Goal: Task Accomplishment & Management: Complete application form

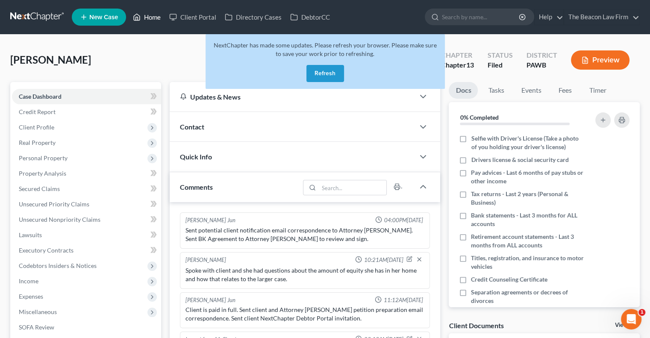
scroll to position [270, 0]
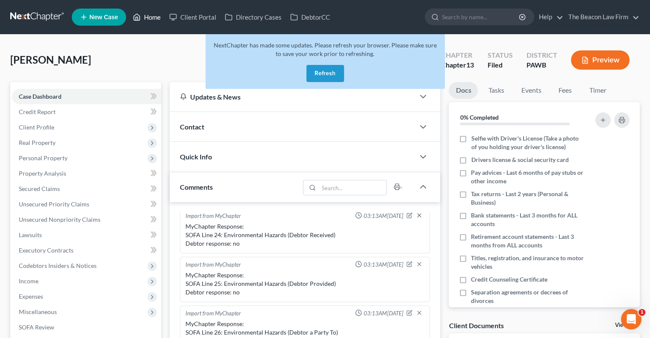
click at [152, 17] on link "Home" at bounding box center [147, 16] width 36 height 15
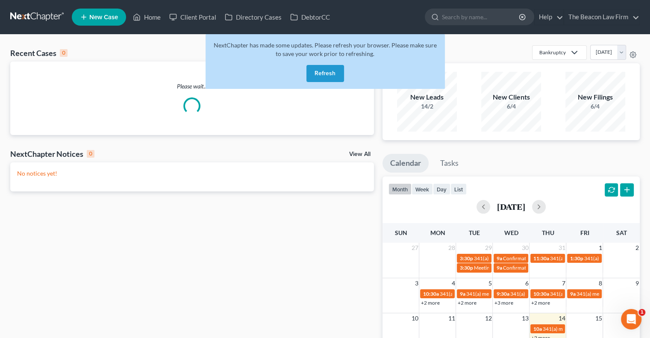
click at [320, 76] on button "Refresh" at bounding box center [325, 73] width 38 height 17
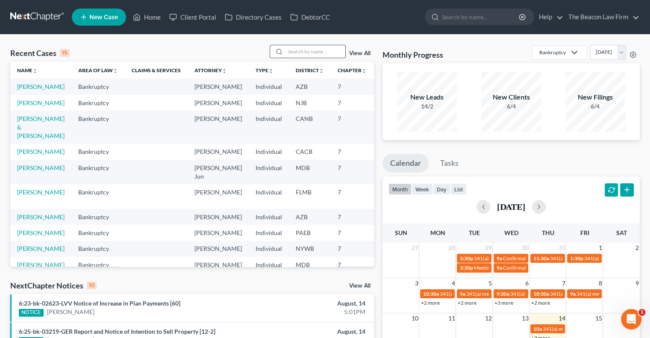
click at [303, 46] on input "search" at bounding box center [315, 51] width 60 height 12
paste input "Shikina Middleton"
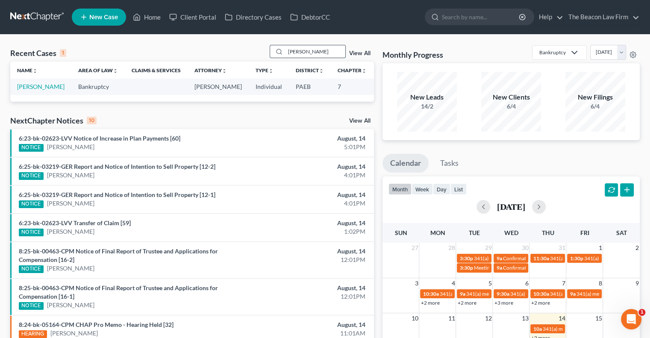
type input "Shikina"
click at [35, 83] on link "Middleton, Shikina" at bounding box center [40, 86] width 47 height 7
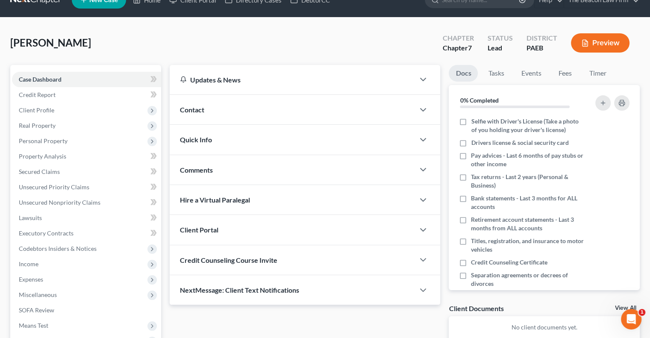
scroll to position [34, 0]
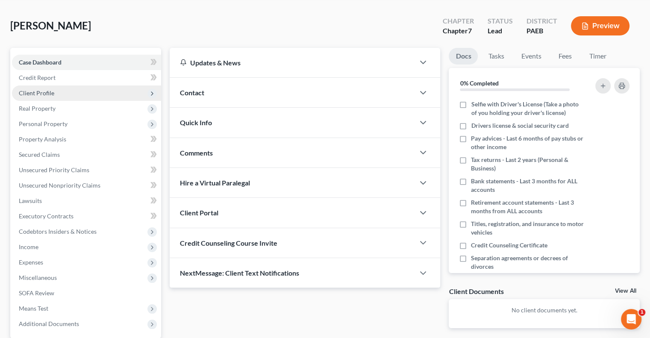
click at [44, 94] on span "Client Profile" at bounding box center [36, 92] width 35 height 7
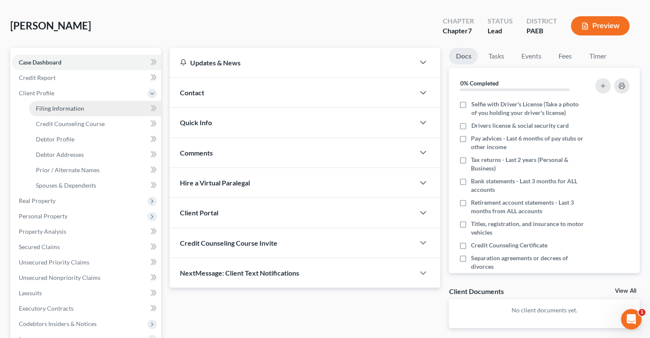
click at [84, 107] on link "Filing Information" at bounding box center [95, 108] width 132 height 15
select select "1"
select select "0"
select select "2"
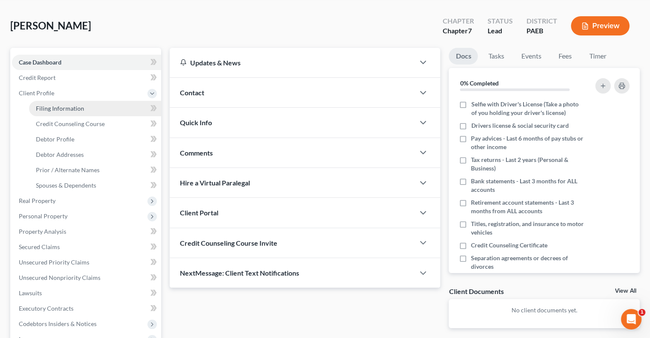
select select "39"
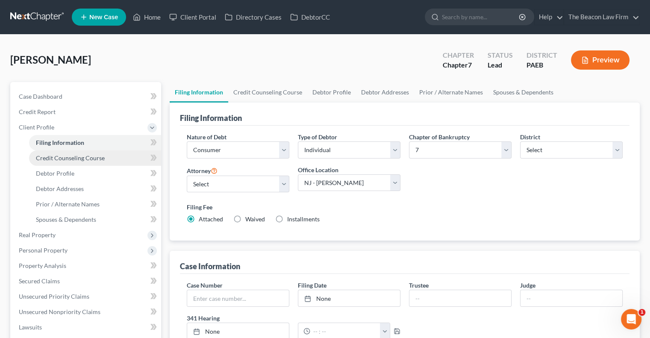
click at [56, 156] on span "Credit Counseling Course" at bounding box center [70, 157] width 69 height 7
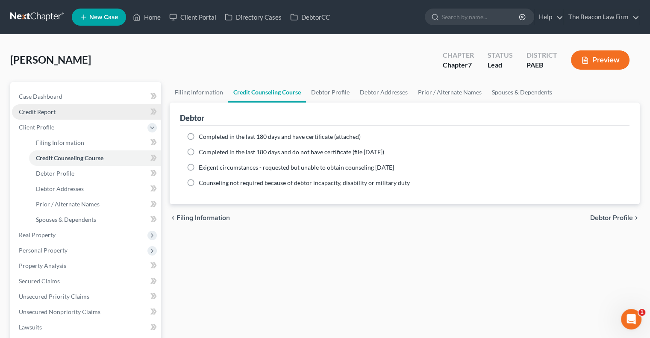
click at [44, 107] on link "Credit Report" at bounding box center [86, 111] width 149 height 15
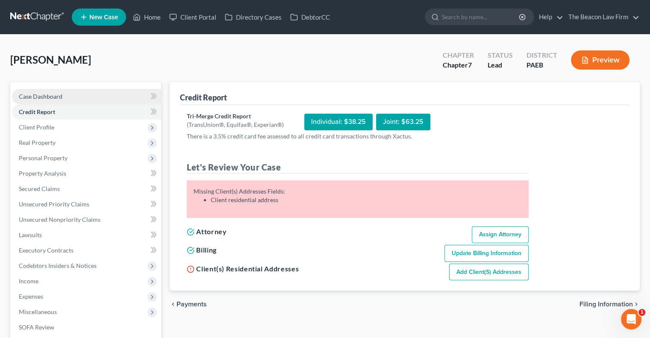
click at [45, 94] on span "Case Dashboard" at bounding box center [41, 96] width 44 height 7
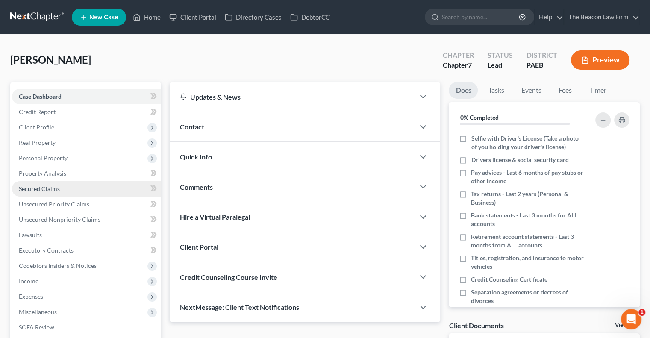
click at [50, 194] on link "Secured Claims" at bounding box center [86, 188] width 149 height 15
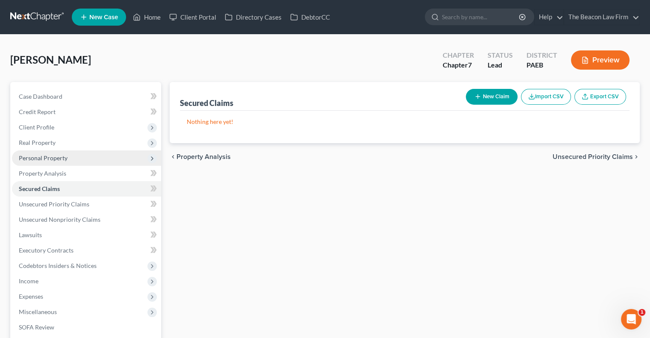
click at [54, 155] on span "Personal Property" at bounding box center [43, 157] width 49 height 7
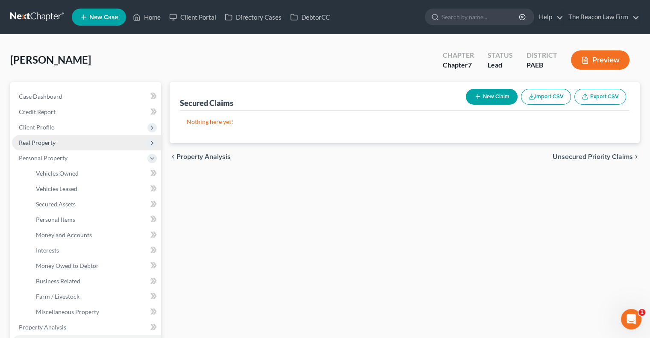
click at [53, 137] on span "Real Property" at bounding box center [86, 142] width 149 height 15
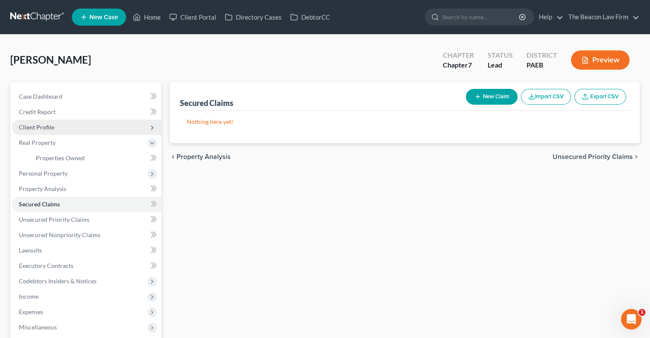
click at [56, 122] on span "Client Profile" at bounding box center [86, 127] width 149 height 15
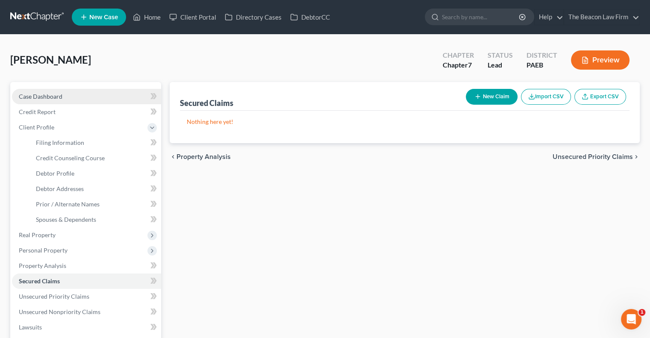
click at [67, 95] on link "Case Dashboard" at bounding box center [86, 96] width 149 height 15
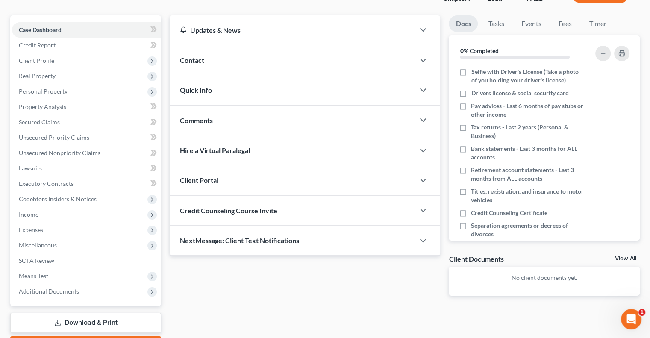
scroll to position [68, 0]
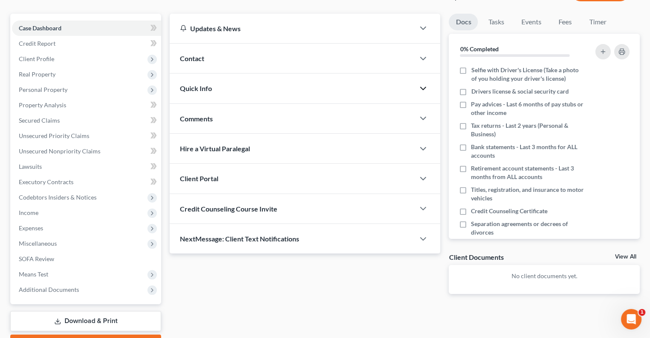
click at [420, 89] on icon "button" at bounding box center [423, 88] width 10 height 10
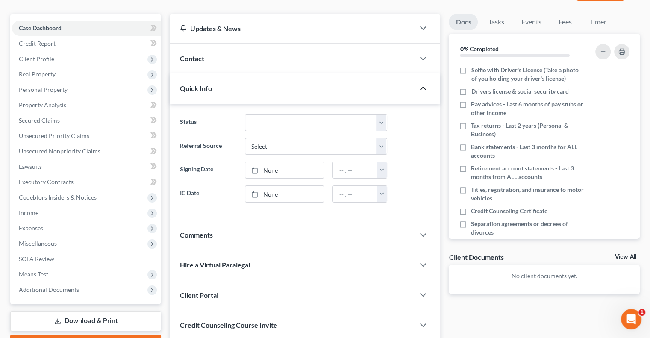
click at [424, 91] on icon "button" at bounding box center [423, 88] width 10 height 10
